Goal: Information Seeking & Learning: Find specific page/section

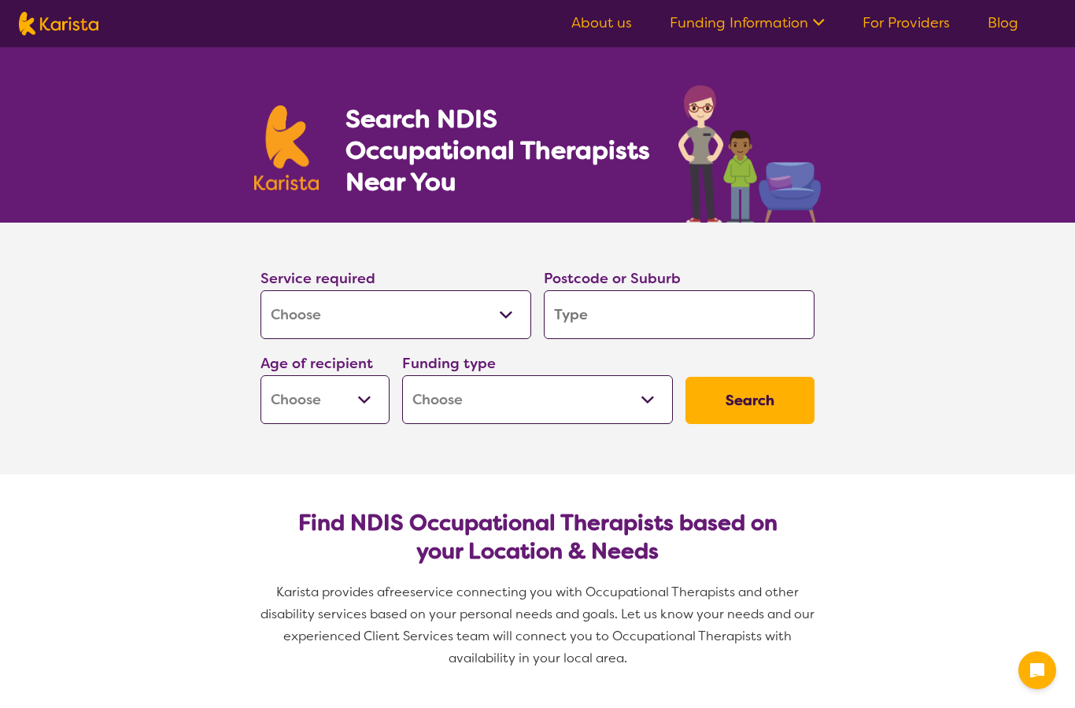
select select "[MEDICAL_DATA]"
click at [612, 310] on input "search" at bounding box center [679, 314] width 271 height 49
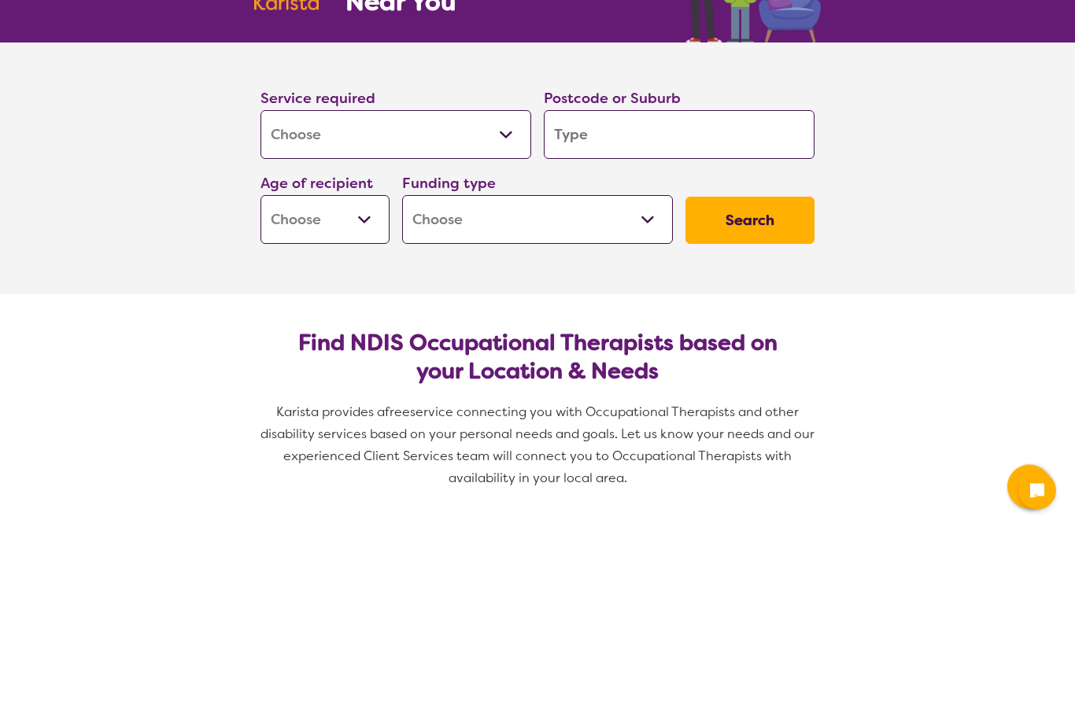
type input "5"
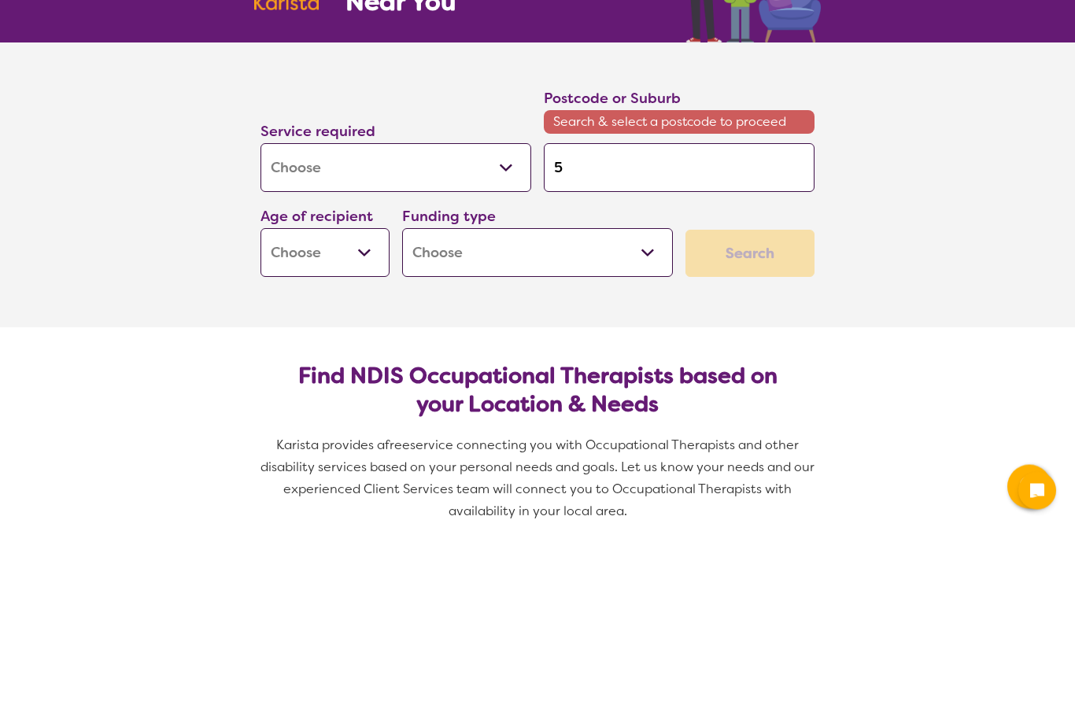
type input "51"
type input "510"
type input "5108"
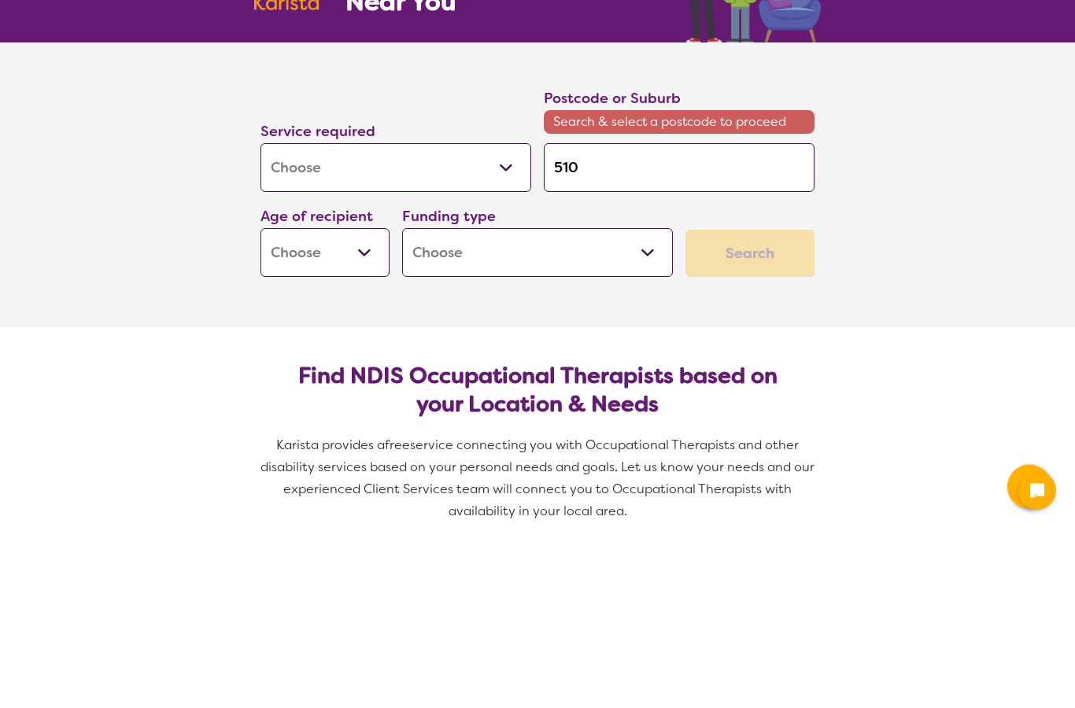
type input "5108"
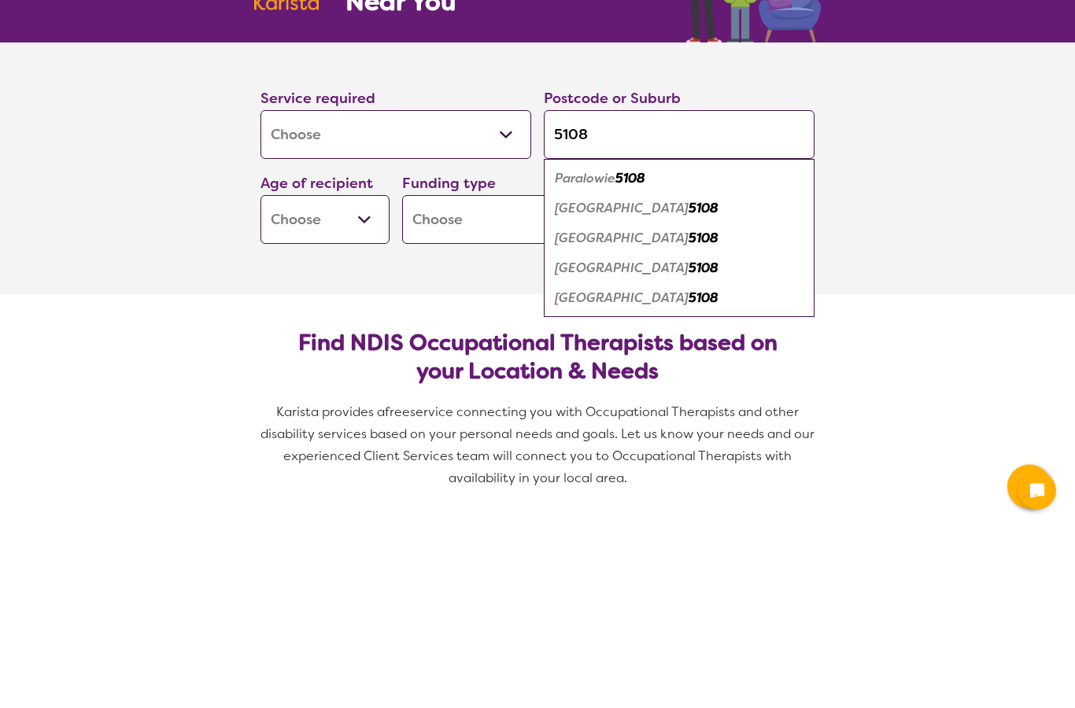
type input "5108"
click at [645, 350] on em "5108" at bounding box center [630, 358] width 30 height 17
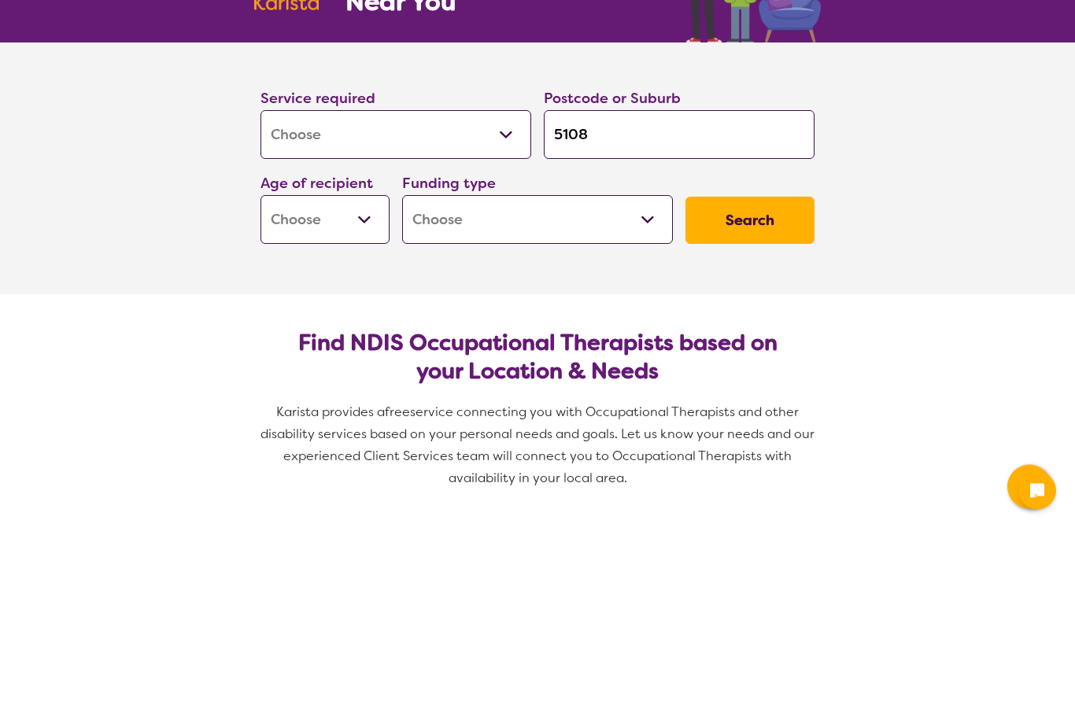
scroll to position [180, 0]
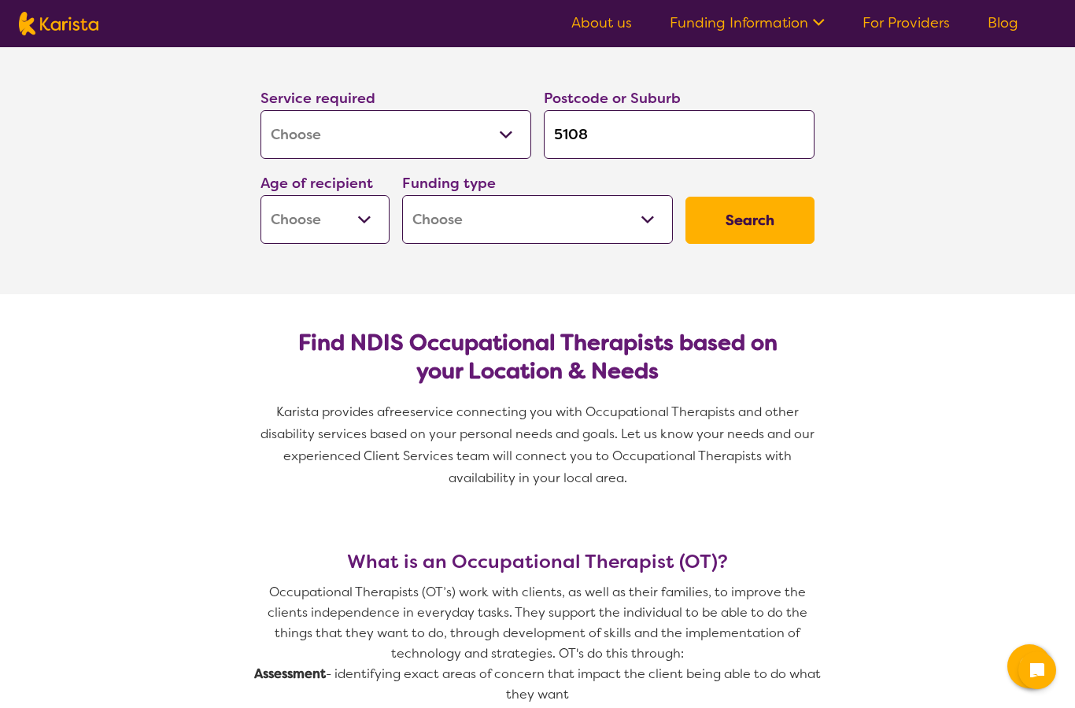
click at [344, 219] on select "Early Childhood - 0 to 9 Child - 10 to 11 Adolescent - 12 to 17 Adult - 18 to 6…" at bounding box center [324, 219] width 129 height 49
select select "EC"
click at [545, 226] on select "Home Care Package (HCP) National Disability Insurance Scheme (NDIS) I don't know" at bounding box center [537, 219] width 271 height 49
select select "NDIS"
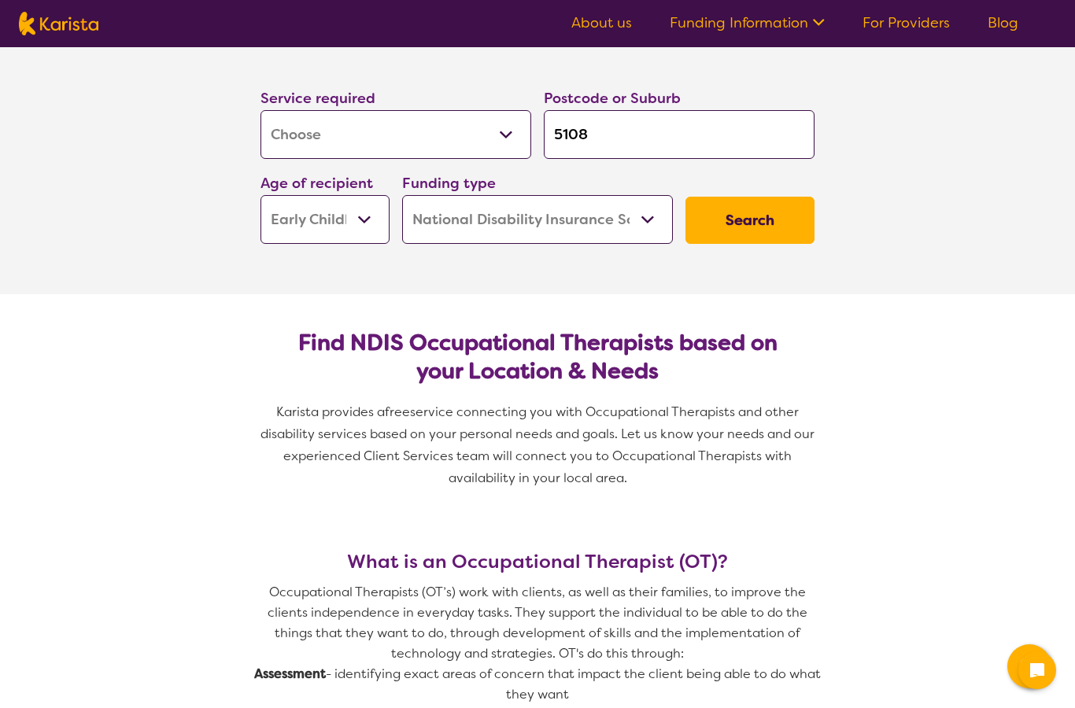
select select "NDIS"
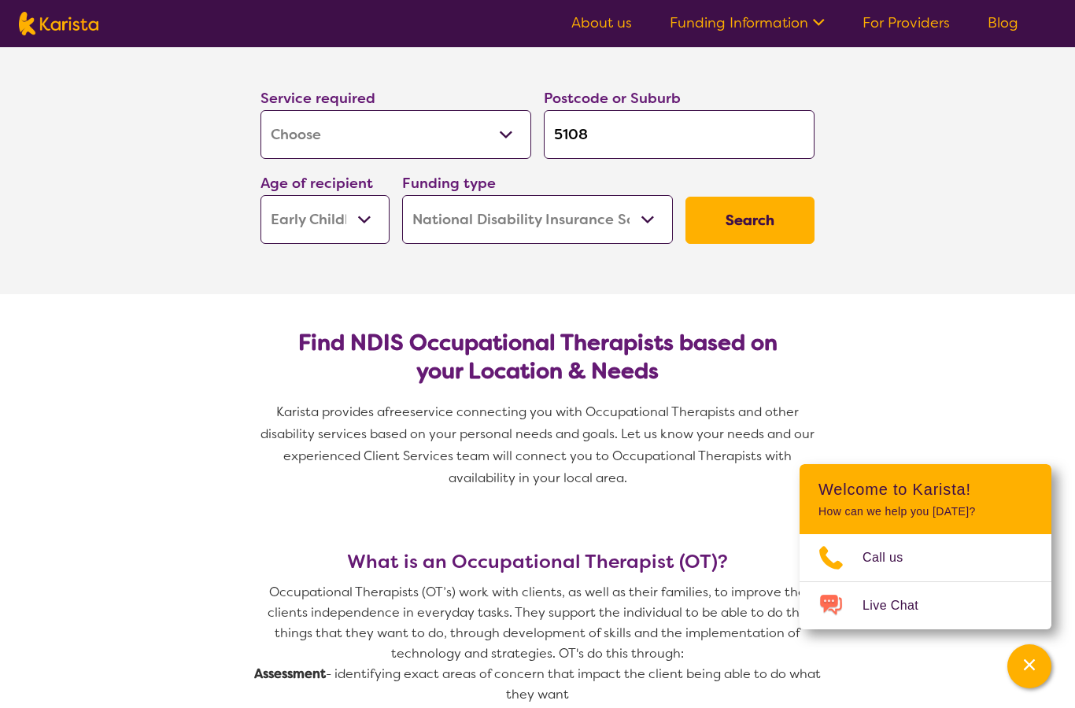
click at [770, 234] on button "Search" at bounding box center [749, 220] width 129 height 47
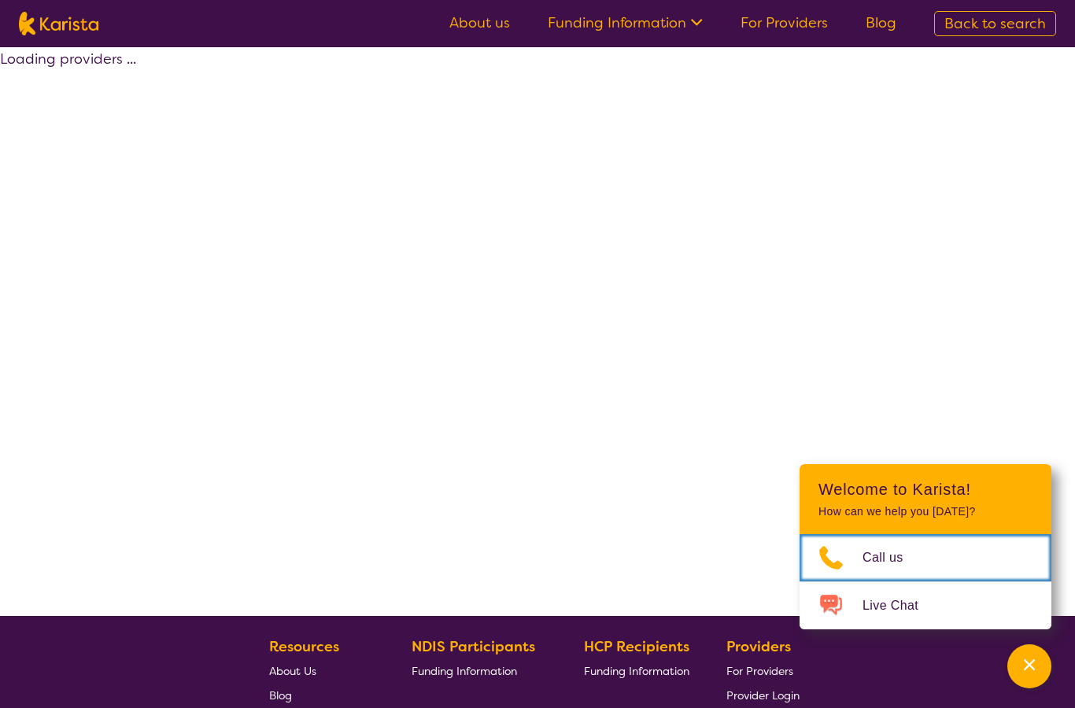
select select "by_score"
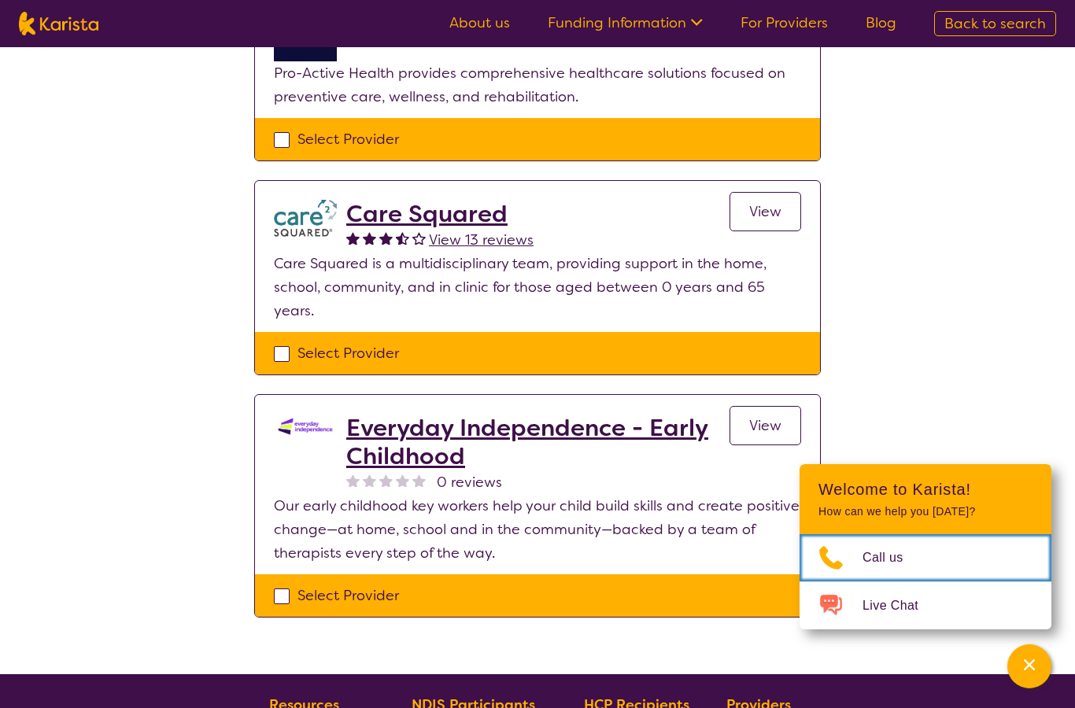
scroll to position [460, 0]
